Goal: Information Seeking & Learning: Learn about a topic

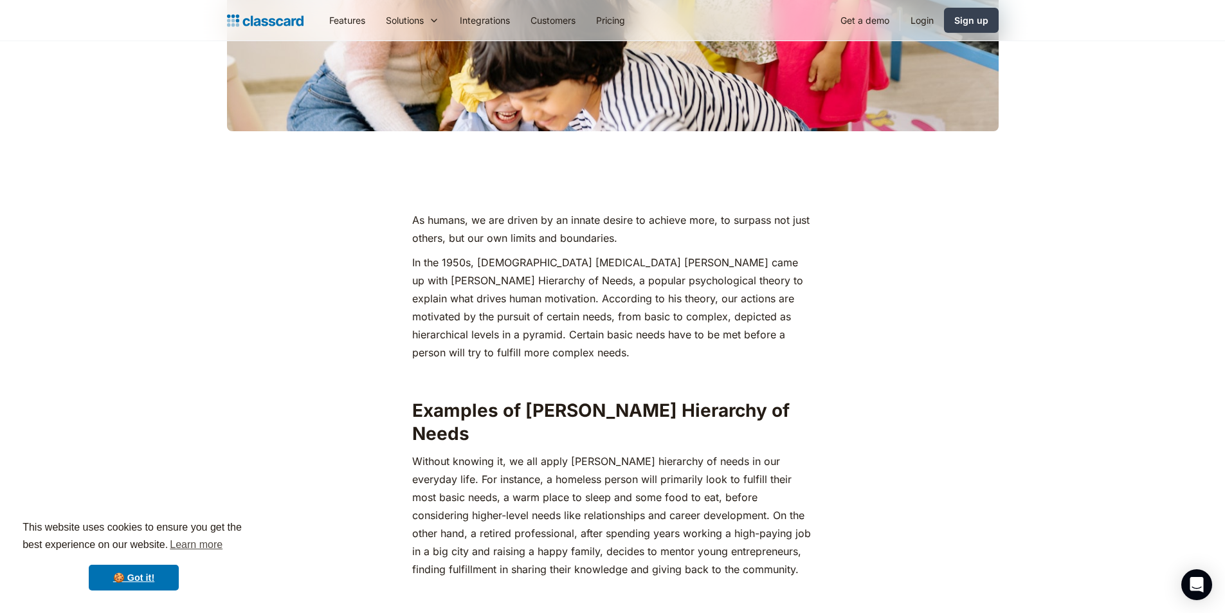
scroll to position [579, 0]
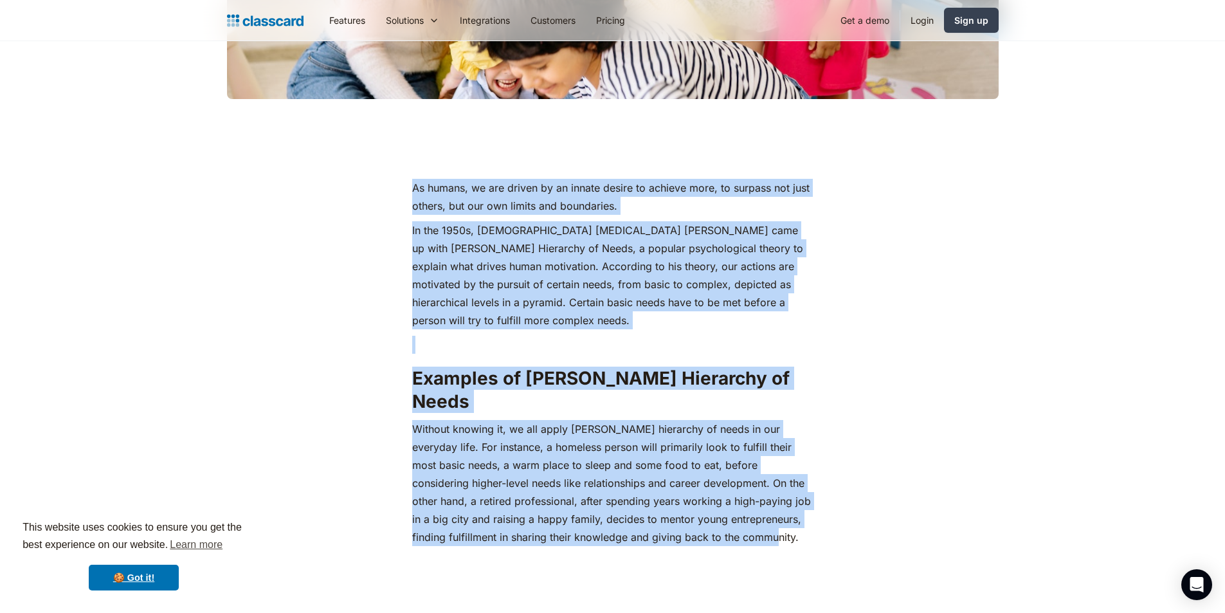
drag, startPoint x: 410, startPoint y: 185, endPoint x: 732, endPoint y: 508, distance: 456.2
copy div "Lo ipsumd, si ame consec ad el seddoe tempor in utlabor etdo, ma aliquae adm ve…"
click at [429, 322] on p "In the 1950s, [DEMOGRAPHIC_DATA] [MEDICAL_DATA] [PERSON_NAME] came up with [PER…" at bounding box center [612, 275] width 401 height 108
click at [484, 316] on p "In the 1950s, [DEMOGRAPHIC_DATA] [MEDICAL_DATA] [PERSON_NAME] came up with [PER…" at bounding box center [612, 275] width 401 height 108
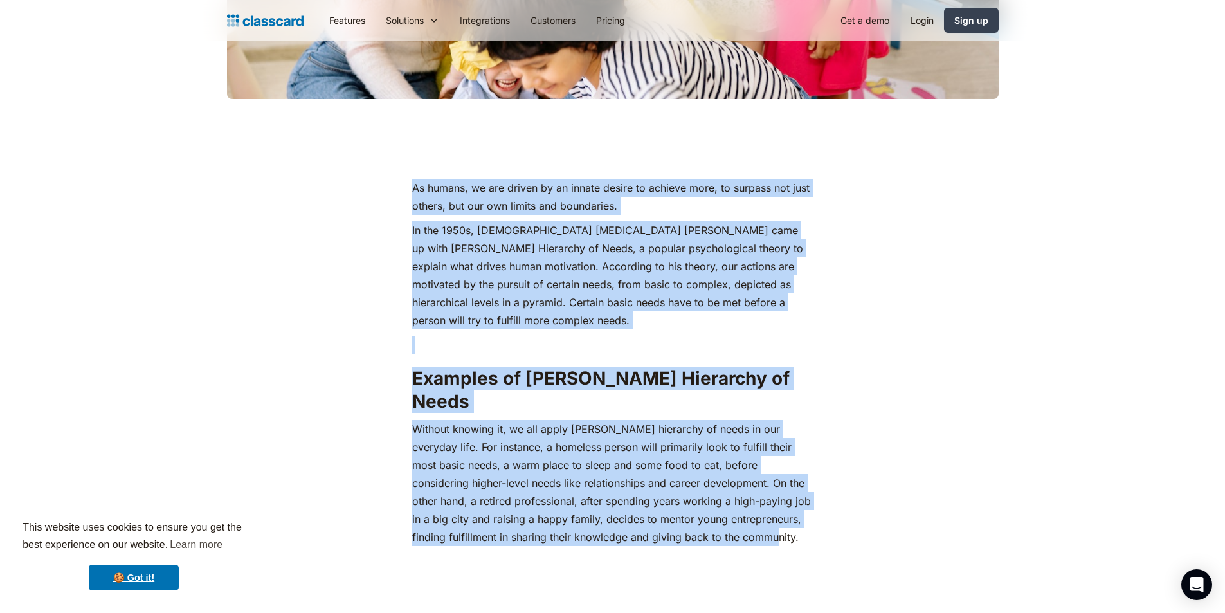
click at [482, 320] on p "In the 1950s, [DEMOGRAPHIC_DATA] [MEDICAL_DATA] [PERSON_NAME] came up with [PER…" at bounding box center [612, 275] width 401 height 108
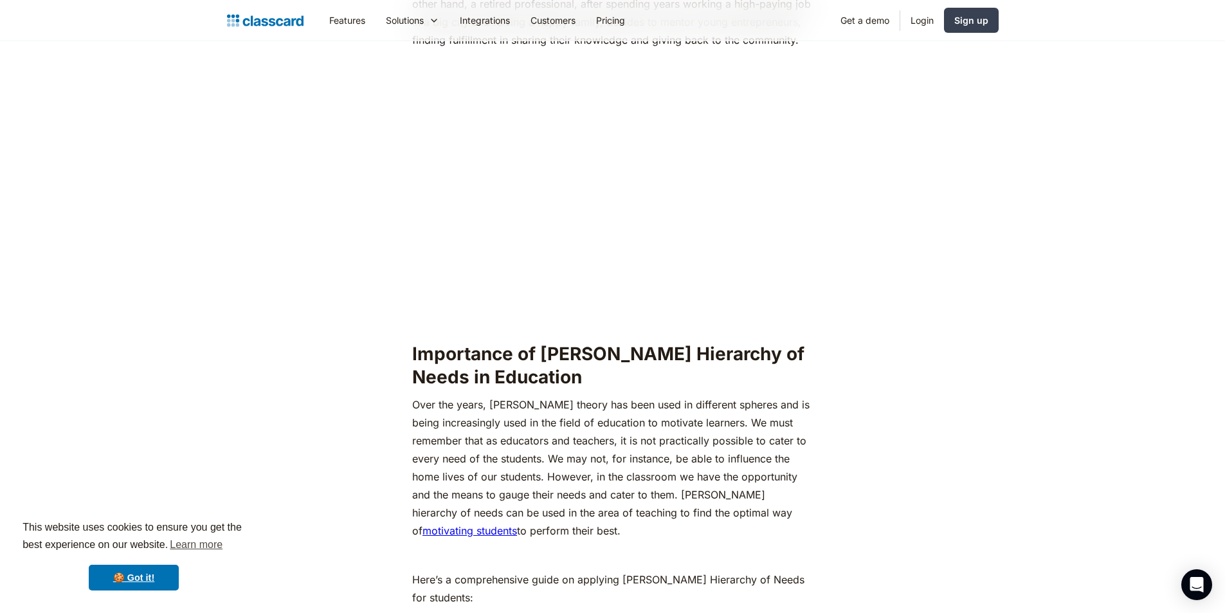
scroll to position [1094, 0]
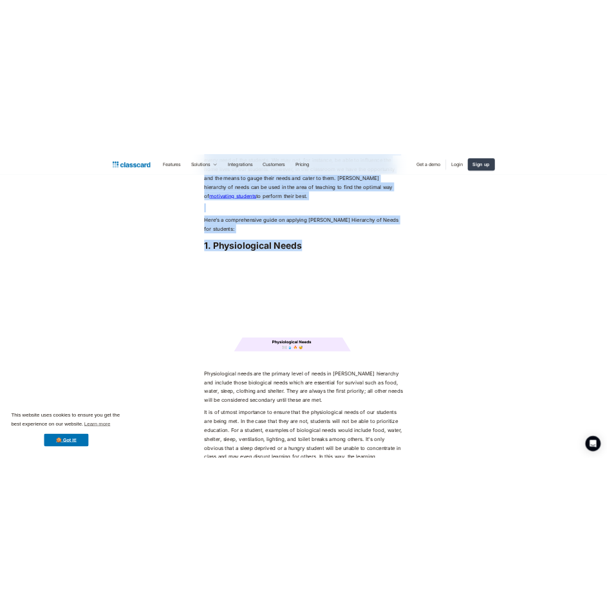
scroll to position [1608, 0]
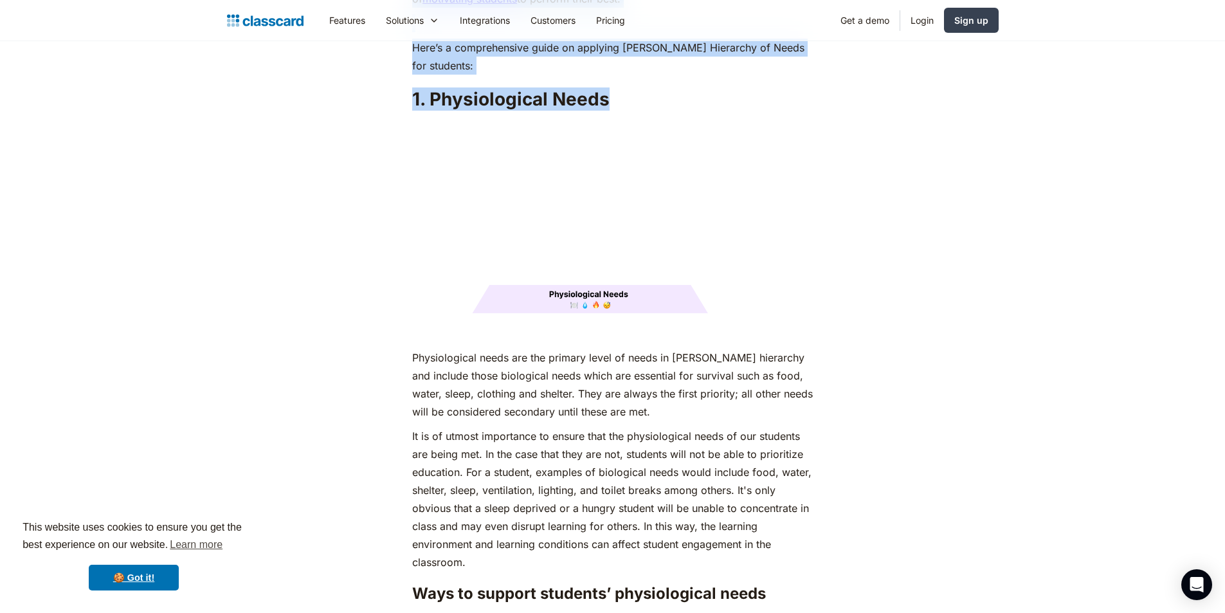
drag, startPoint x: 404, startPoint y: 183, endPoint x: 612, endPoint y: 66, distance: 238.8
copy div "Importance of [PERSON_NAME] Hierarchy of Needs in Education Over the years, [PE…"
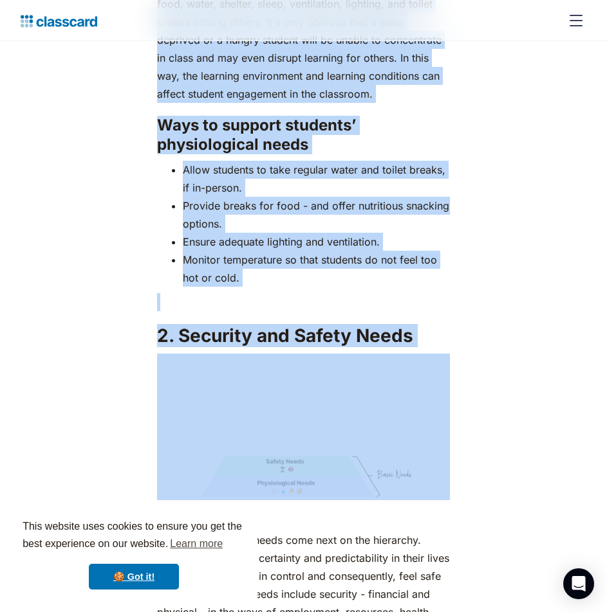
scroll to position [2251, 0]
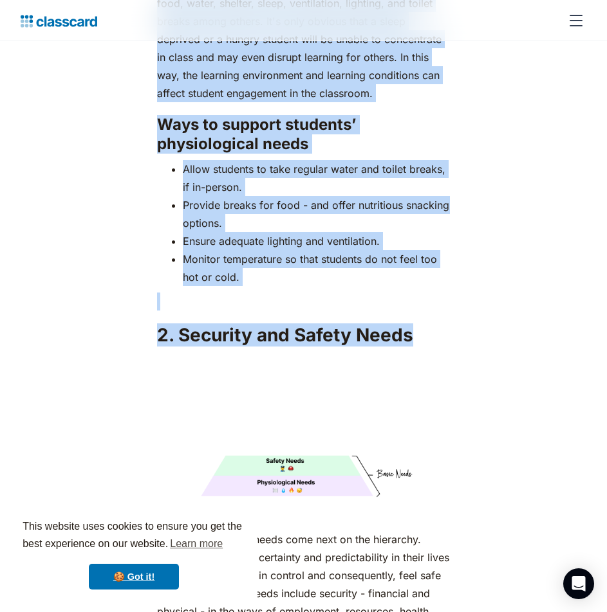
drag, startPoint x: 151, startPoint y: 117, endPoint x: 426, endPoint y: 322, distance: 343.4
copy div "Loremipsumdol sitam con adi elitsed doeiu te incid ut Labore'e doloremag ali en…"
click at [379, 324] on h2 "2. Security and Safety Needs" at bounding box center [303, 335] width 293 height 23
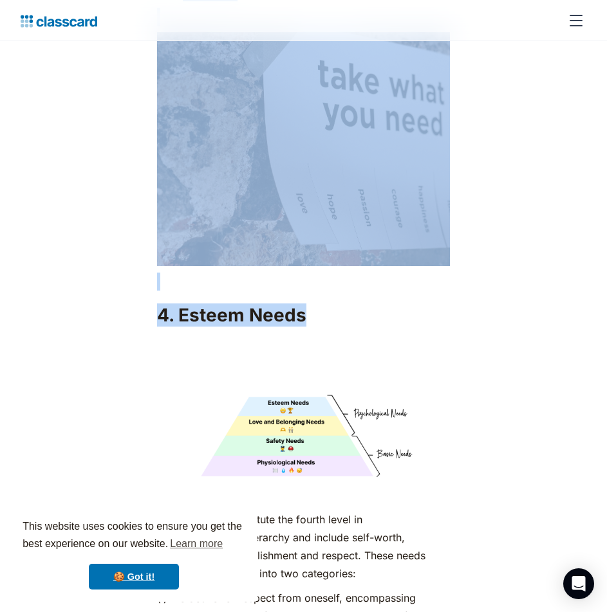
scroll to position [4374, 0]
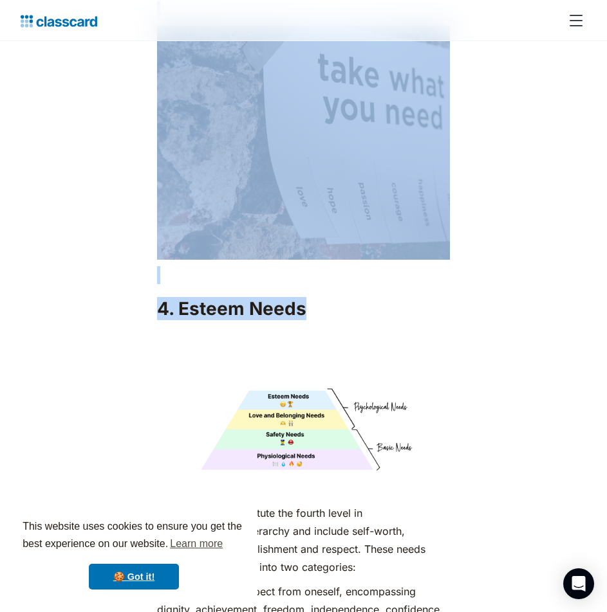
drag, startPoint x: 156, startPoint y: 132, endPoint x: 354, endPoint y: 286, distance: 251.7
copy div "Loremips dol sitame conse adip elit se doe temporinc. Utlabo etdolo magna, aliq…"
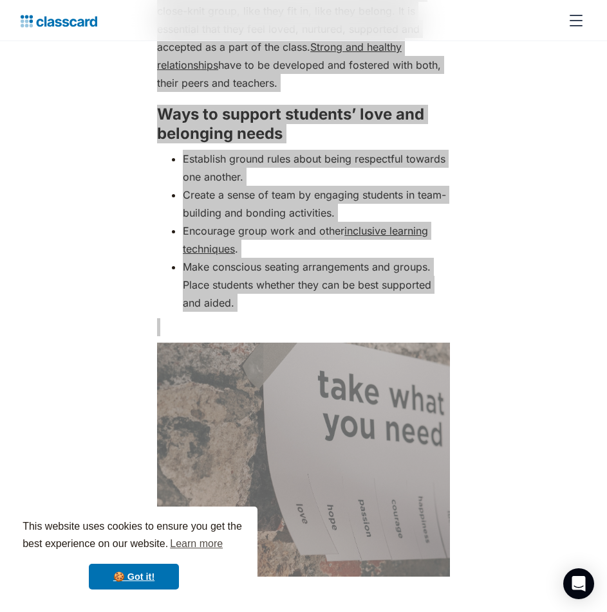
scroll to position [4052, 0]
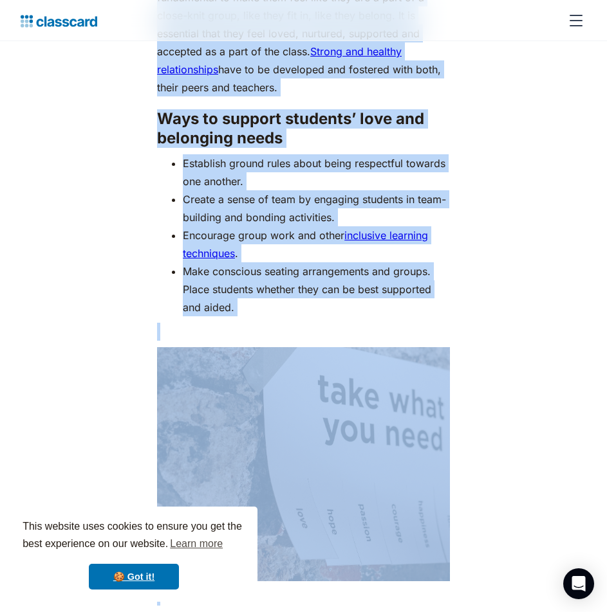
click at [394, 109] on h3 "Ways to support students’ love and belonging needs" at bounding box center [303, 128] width 293 height 39
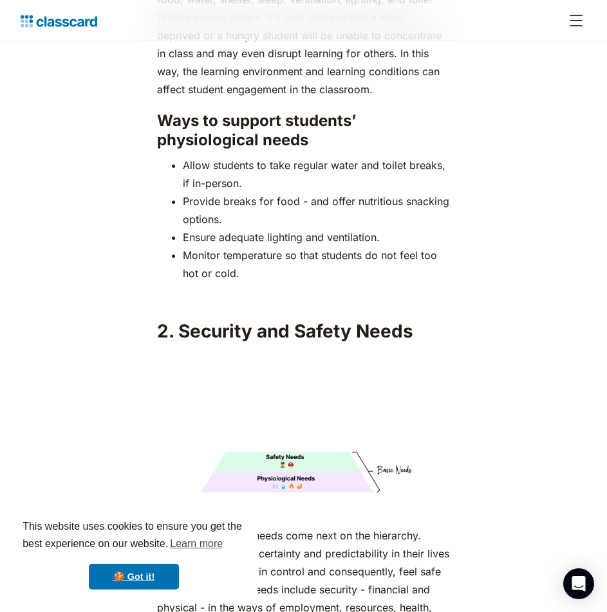
scroll to position [2251, 0]
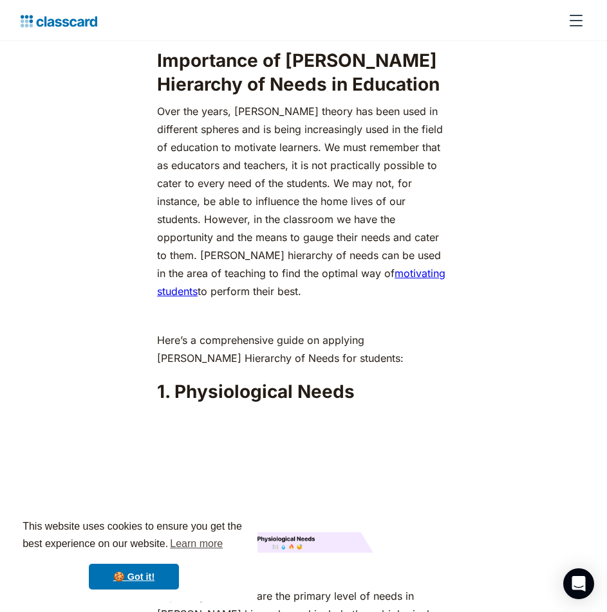
scroll to position [1094, 0]
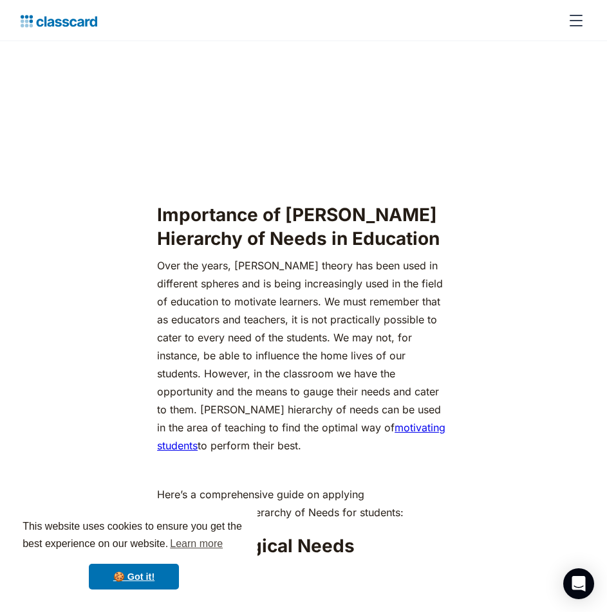
scroll to position [1351, 0]
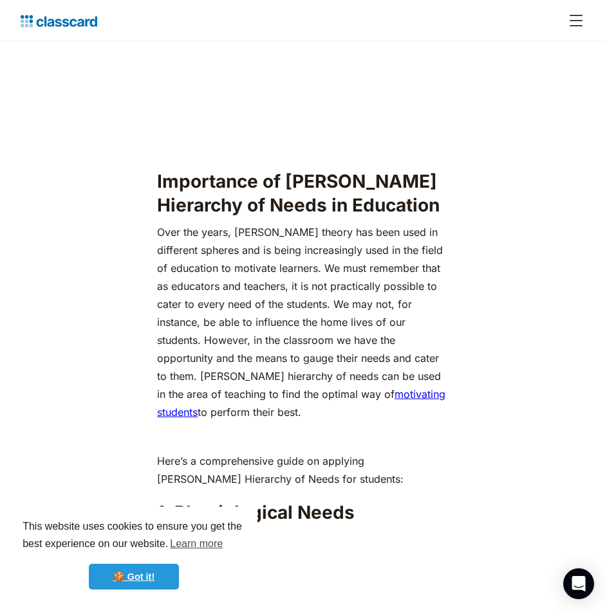
click at [127, 568] on link "🍪 Got it!" at bounding box center [134, 577] width 90 height 26
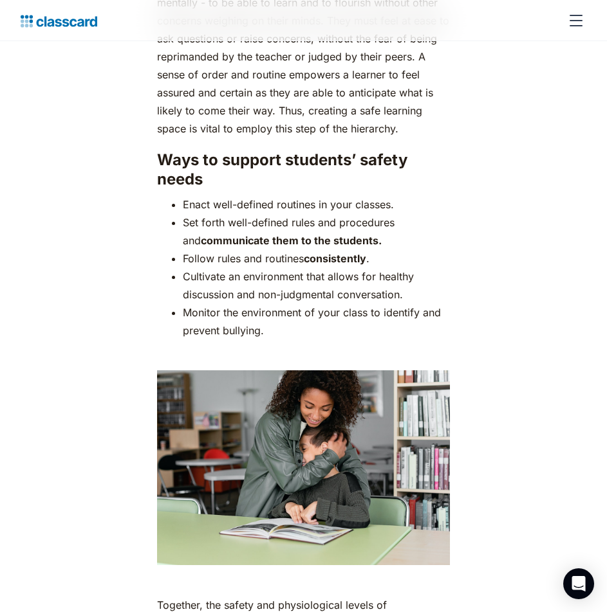
scroll to position [2959, 0]
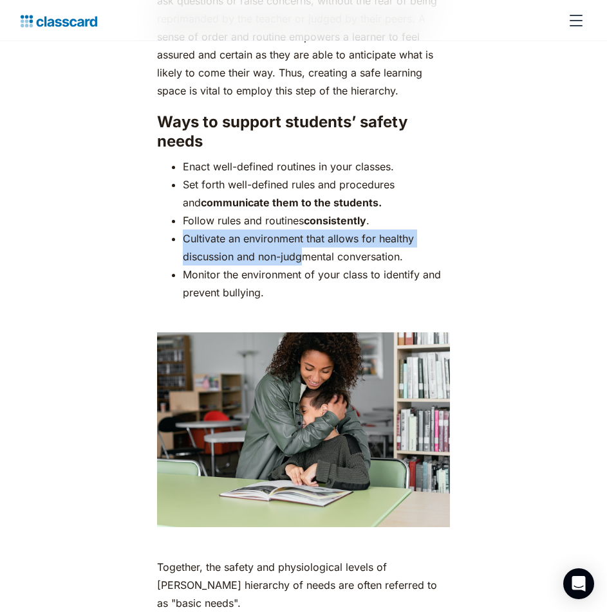
drag, startPoint x: 183, startPoint y: 217, endPoint x: 305, endPoint y: 231, distance: 122.3
click at [305, 231] on li "Cultivate an environment that allows for healthy discussion and non-judgmental …" at bounding box center [316, 248] width 267 height 36
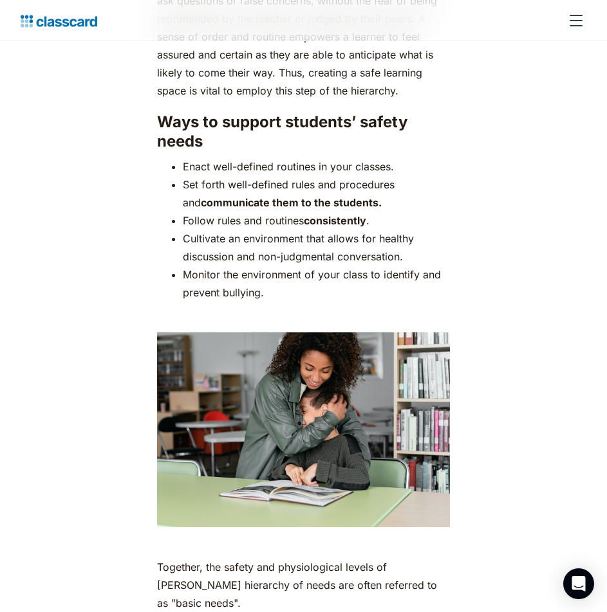
click at [378, 232] on li "Cultivate an environment that allows for healthy discussion and non-judgmental …" at bounding box center [316, 248] width 267 height 36
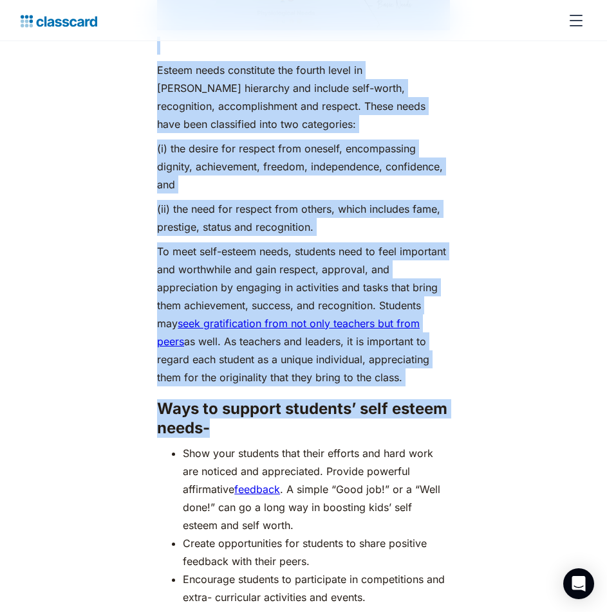
scroll to position [4824, 0]
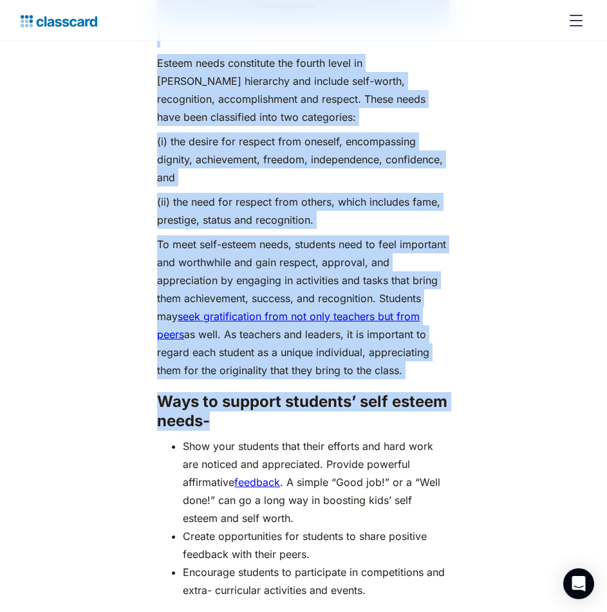
drag, startPoint x: 161, startPoint y: 235, endPoint x: 360, endPoint y: 327, distance: 218.4
copy div "4. Lore ips Dolorsita Conse ‍ Ad eli seddo eiusm te Incidi’u laboreetd ma aliqu…"
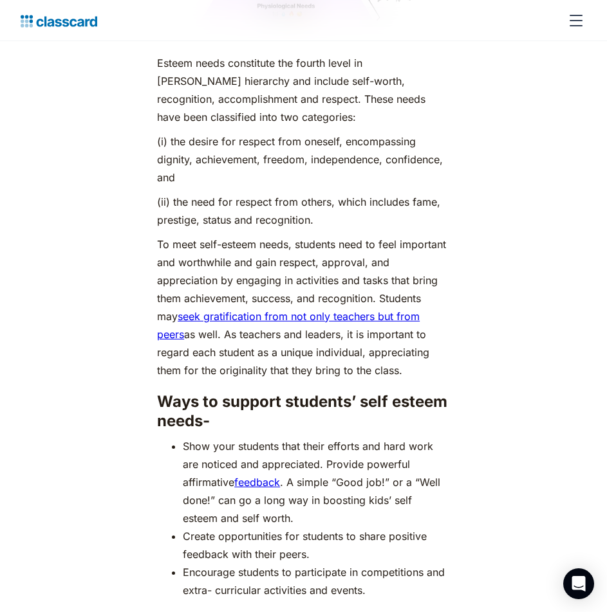
click at [163, 392] on h3 "Ways to support students’ self esteem needs-" at bounding box center [303, 411] width 293 height 39
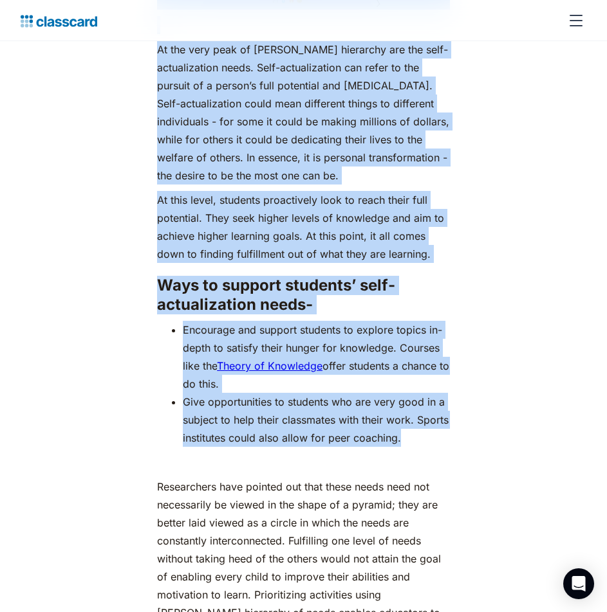
scroll to position [5918, 0]
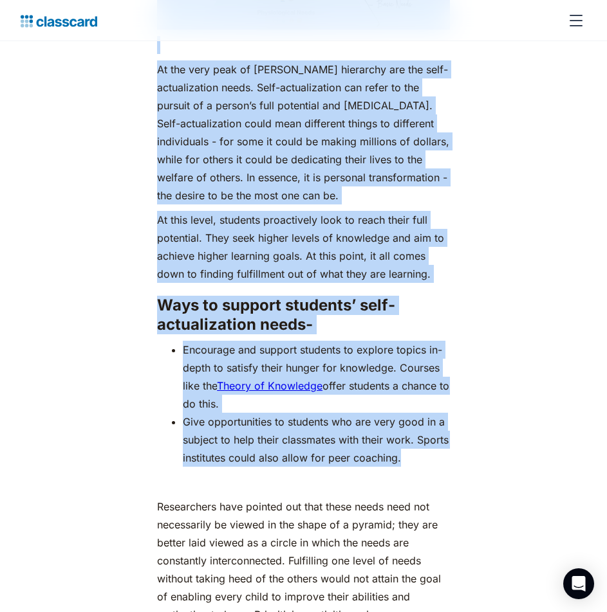
drag, startPoint x: 145, startPoint y: 357, endPoint x: 408, endPoint y: 422, distance: 271.0
copy div "Lore ip dolorsi ametcons’ adip elitse doeiu- Temp inci utlabore etdo magna aliq…"
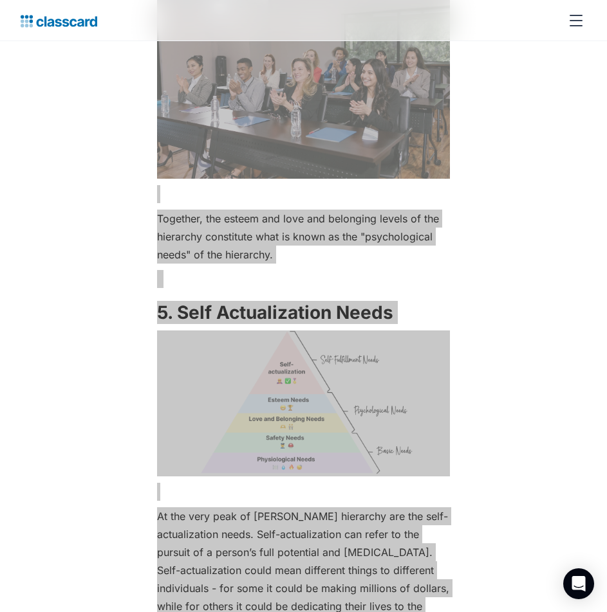
scroll to position [5468, 0]
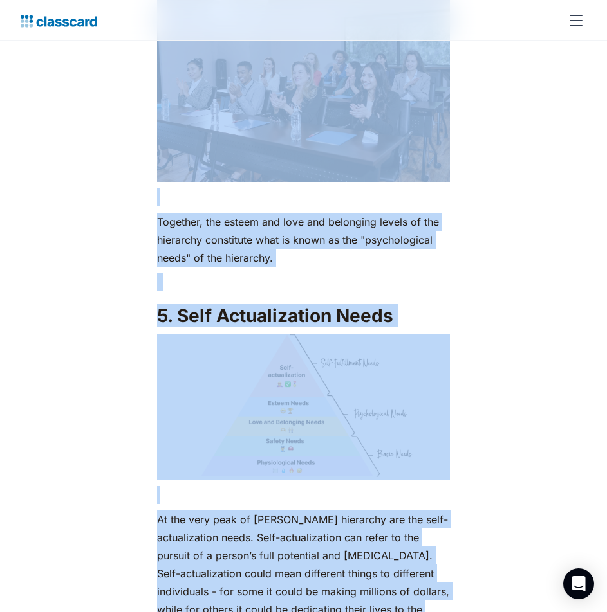
click at [366, 273] on p at bounding box center [303, 282] width 293 height 18
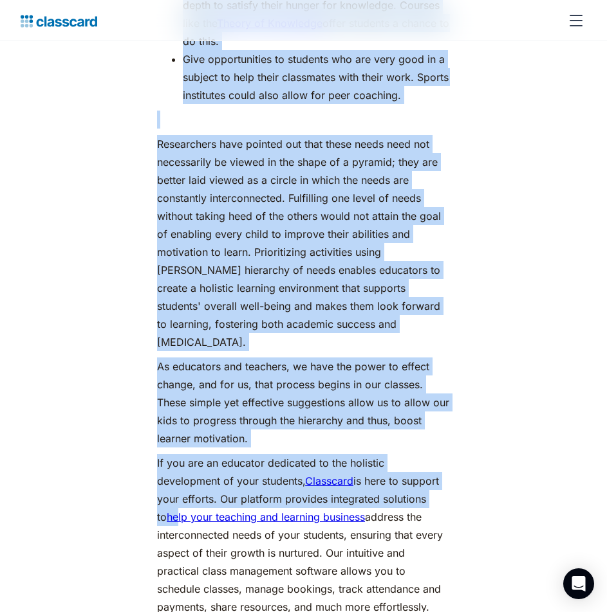
scroll to position [6432, 0]
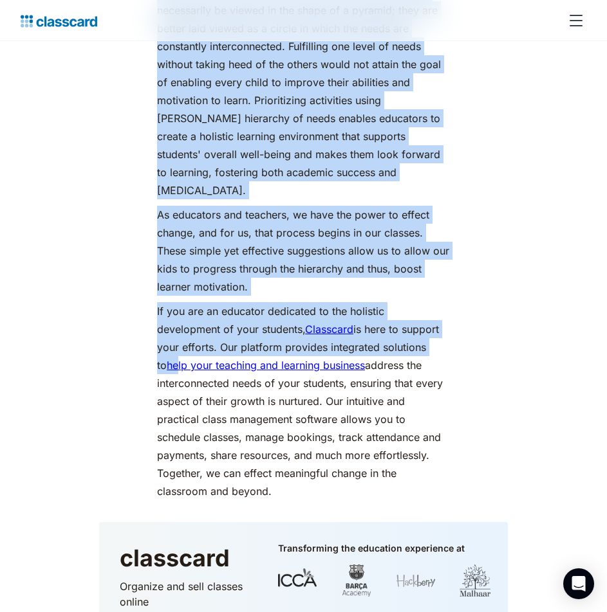
drag, startPoint x: 144, startPoint y: 277, endPoint x: 455, endPoint y: 425, distance: 344.7
copy div "1. Lore Ipsumdolorsit Ametc ‍ Ad eli sedd eius te Incidi’u laboreetd mag ali en…"
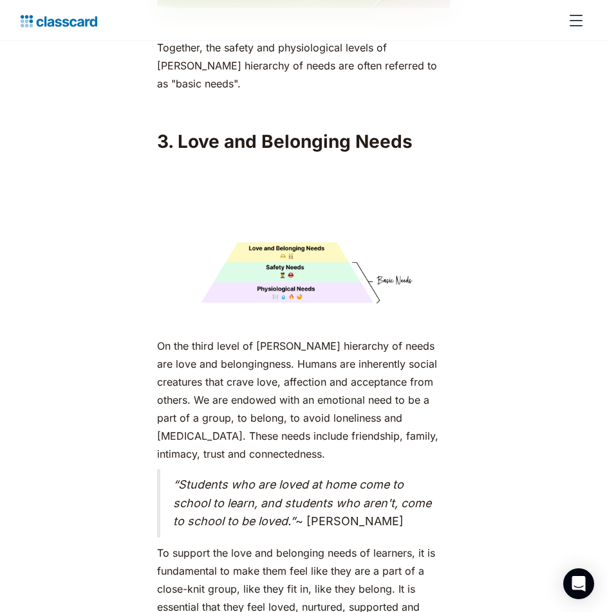
scroll to position [3538, 0]
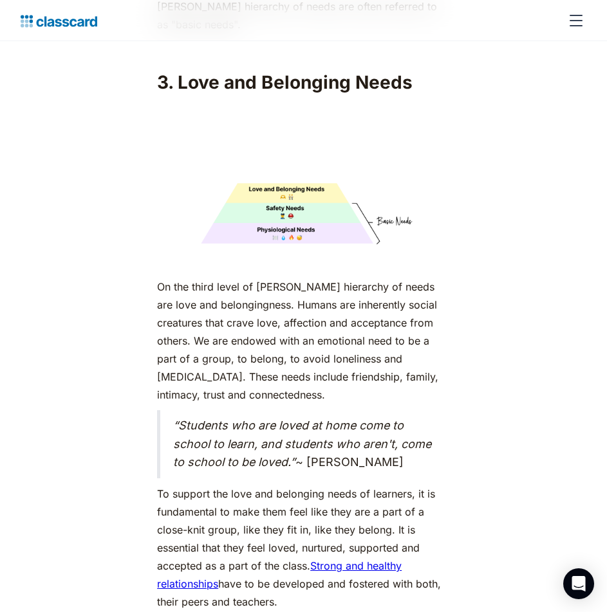
click at [524, 328] on div "As humans, we are driven by an innate desire to achieve more, to surpass not ju…" at bounding box center [303, 346] width 481 height 6142
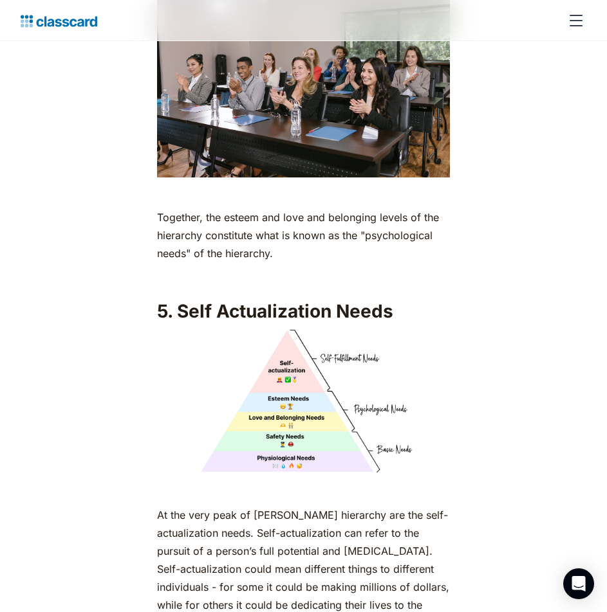
scroll to position [5532, 0]
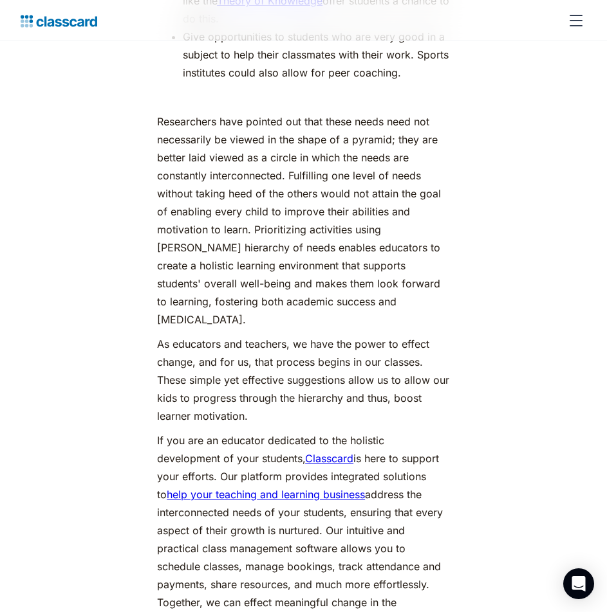
scroll to position [6304, 0]
